Goal: Task Accomplishment & Management: Use online tool/utility

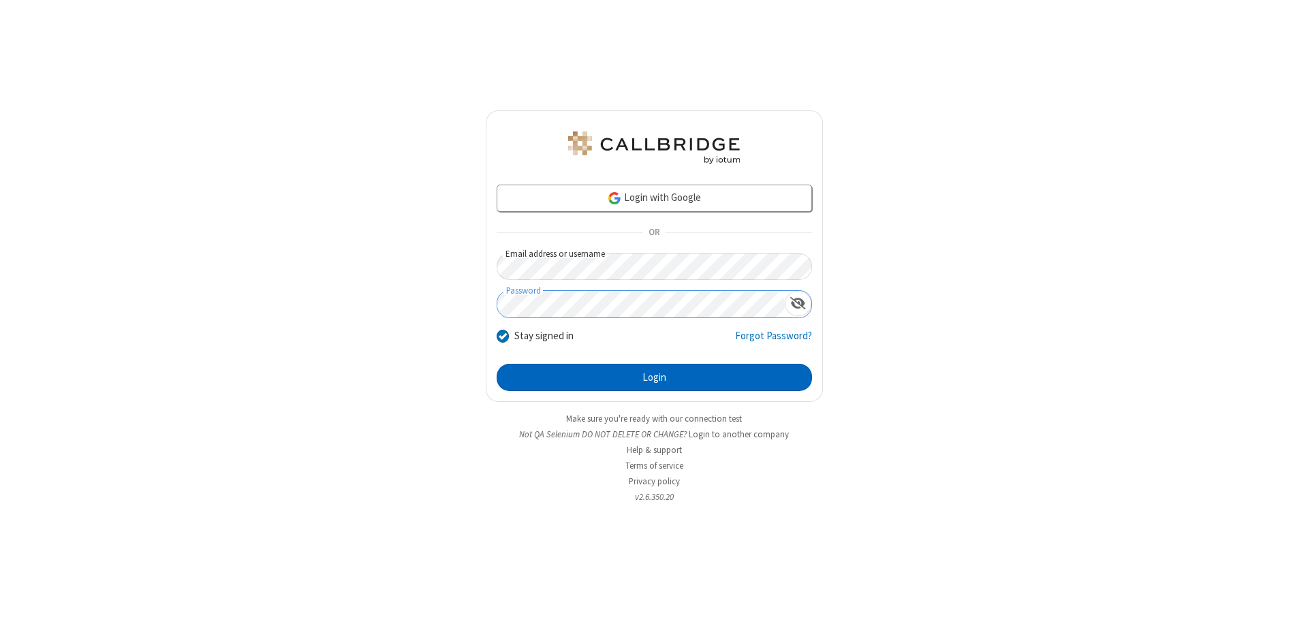
click at [654, 378] on button "Login" at bounding box center [654, 377] width 315 height 27
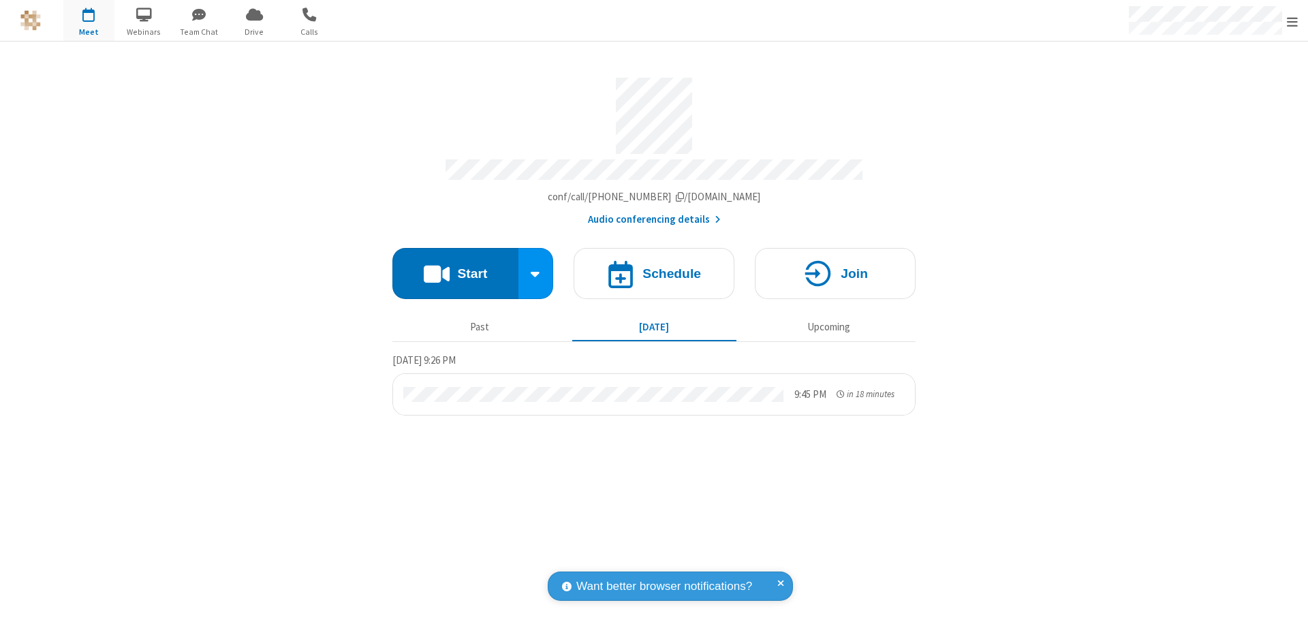
click at [1293, 21] on span "Open menu" at bounding box center [1292, 22] width 11 height 14
click at [254, 31] on span "Drive" at bounding box center [254, 32] width 51 height 12
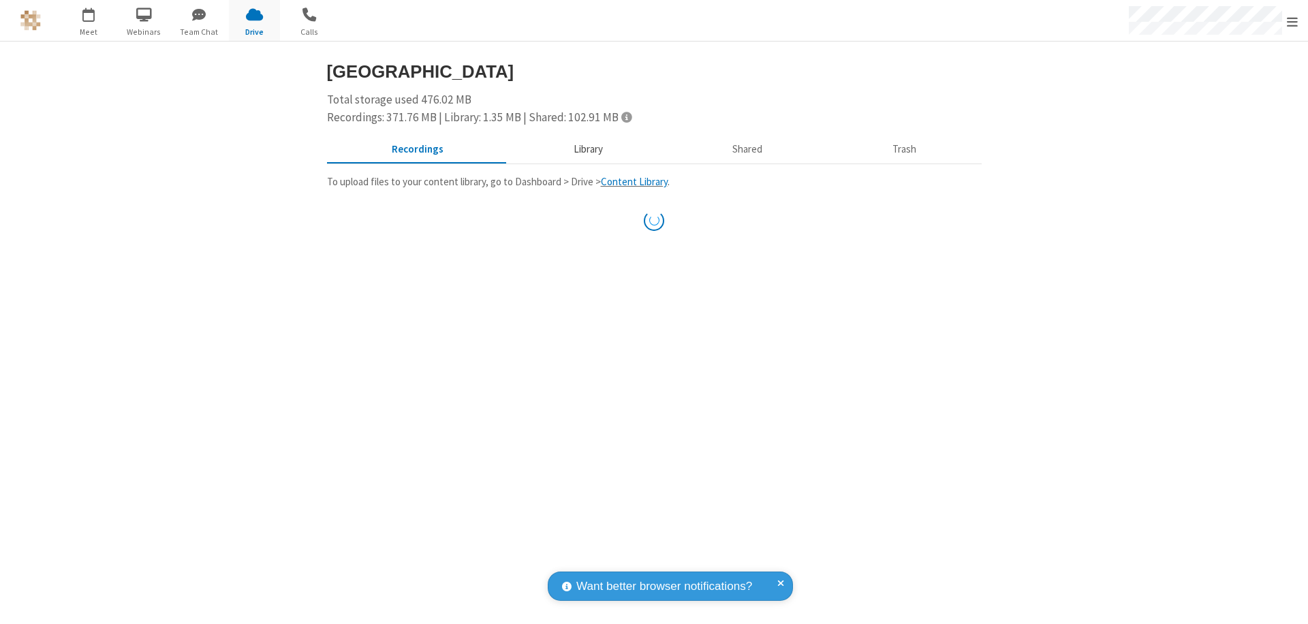
click at [586, 149] on button "Library" at bounding box center [587, 150] width 159 height 26
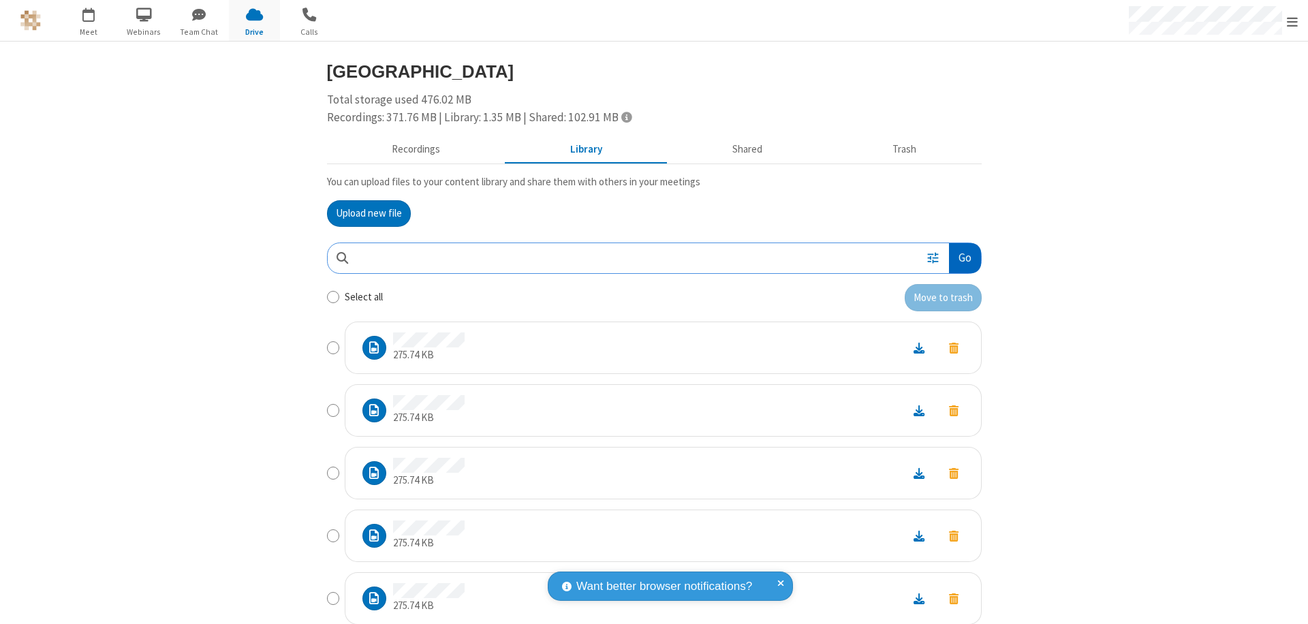
click at [959, 258] on button "Go" at bounding box center [964, 258] width 31 height 31
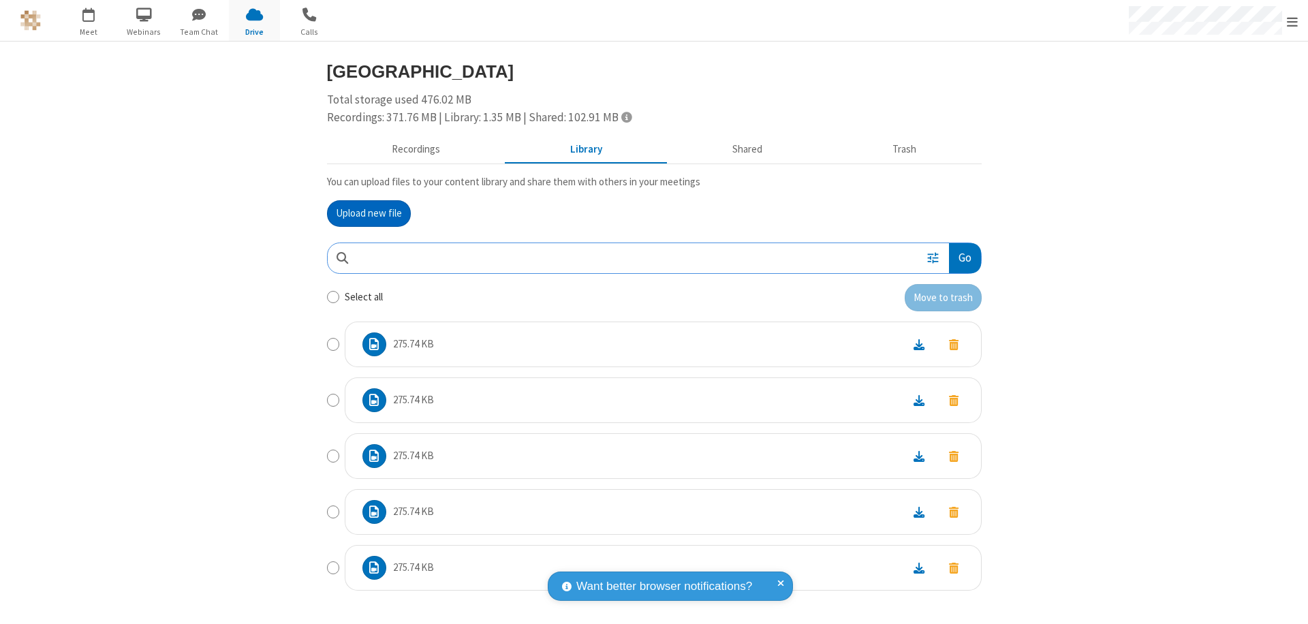
click at [363, 213] on button "Upload new file" at bounding box center [369, 213] width 84 height 27
